Goal: Transaction & Acquisition: Purchase product/service

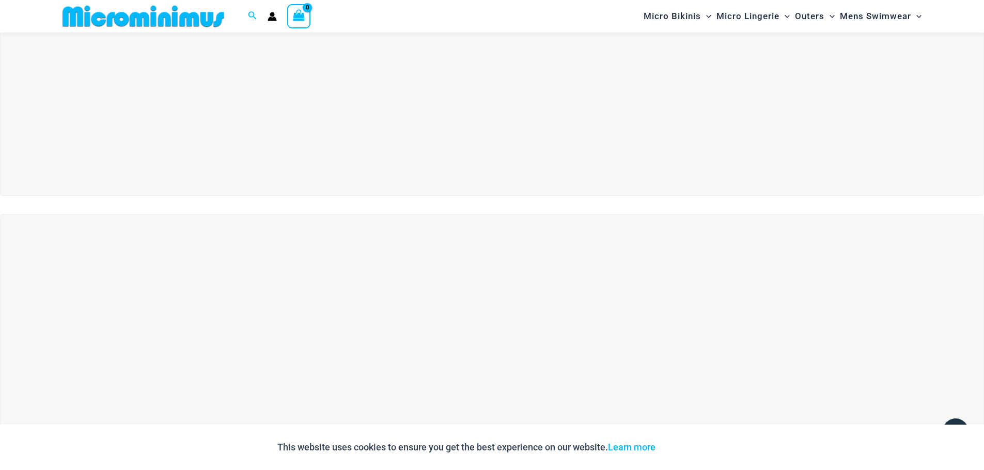
scroll to position [96, 0]
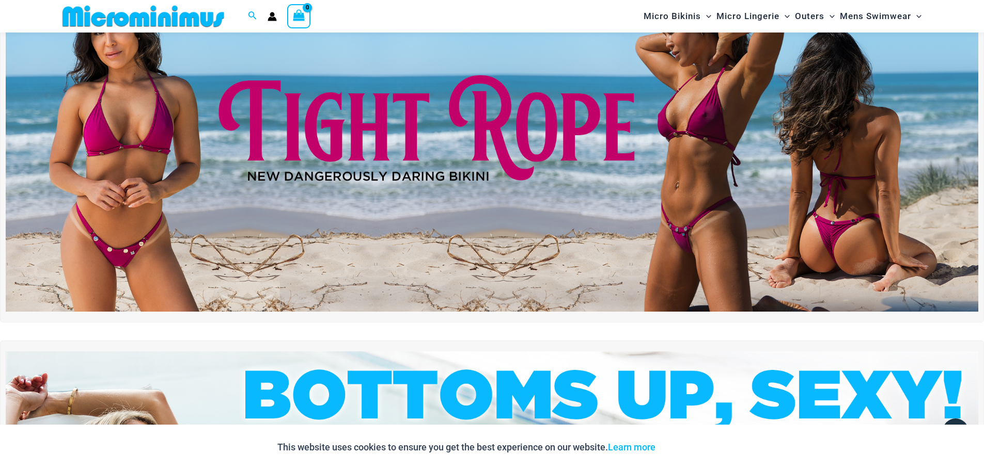
click at [452, 175] on img at bounding box center [492, 146] width 972 height 331
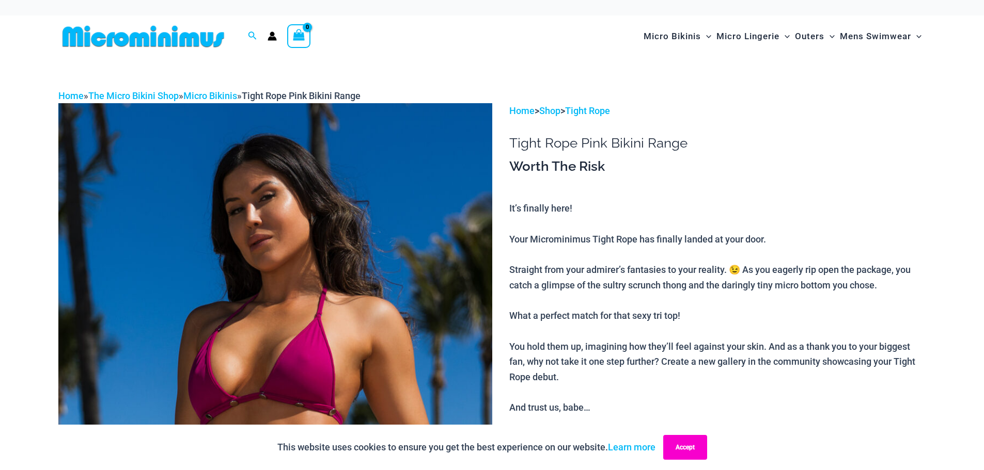
click at [704, 449] on button "Accept" at bounding box center [685, 447] width 44 height 25
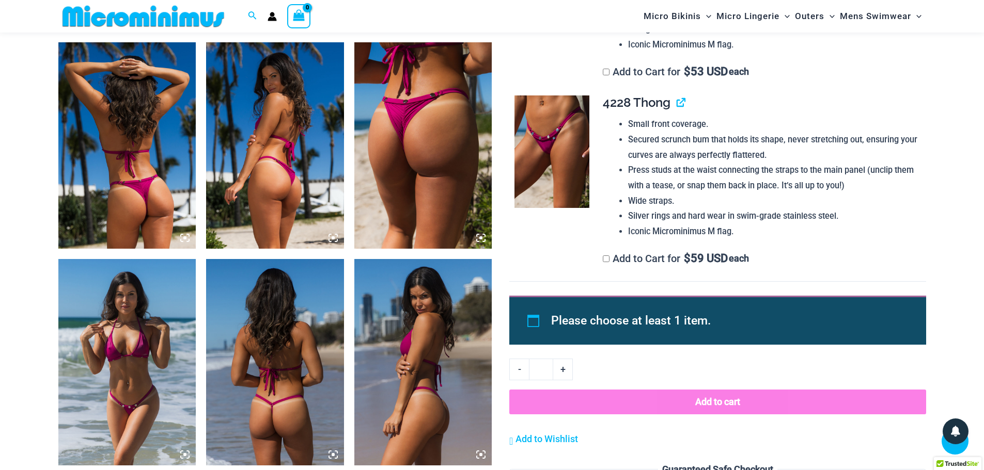
scroll to position [714, 0]
